Goal: Transaction & Acquisition: Purchase product/service

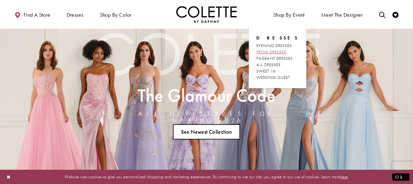
click at [281, 50] on span "PROM DRESSES" at bounding box center [272, 51] width 30 height 5
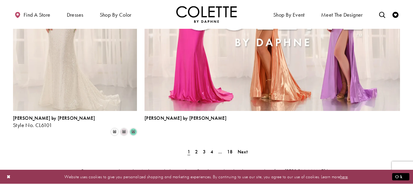
scroll to position [1389, 0]
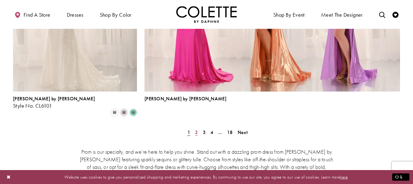
click at [196, 129] on span "2" at bounding box center [196, 132] width 3 height 6
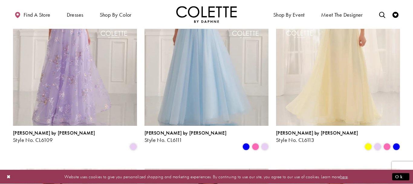
scroll to position [464, 0]
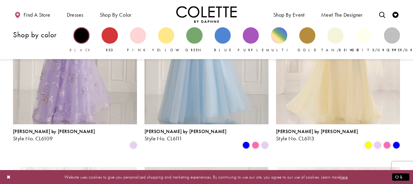
click at [78, 37] on div "Primary block" at bounding box center [82, 35] width 16 height 16
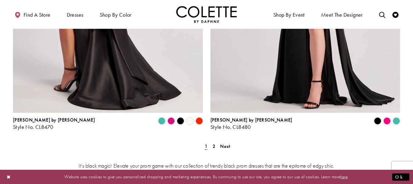
scroll to position [1142, 0]
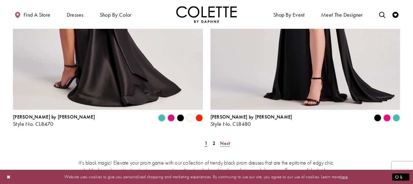
click at [227, 140] on span "Next" at bounding box center [225, 143] width 10 height 6
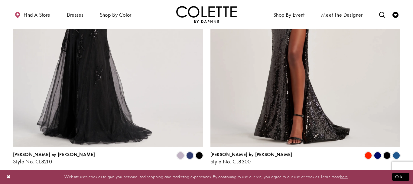
scroll to position [897, 0]
